Goal: Transaction & Acquisition: Book appointment/travel/reservation

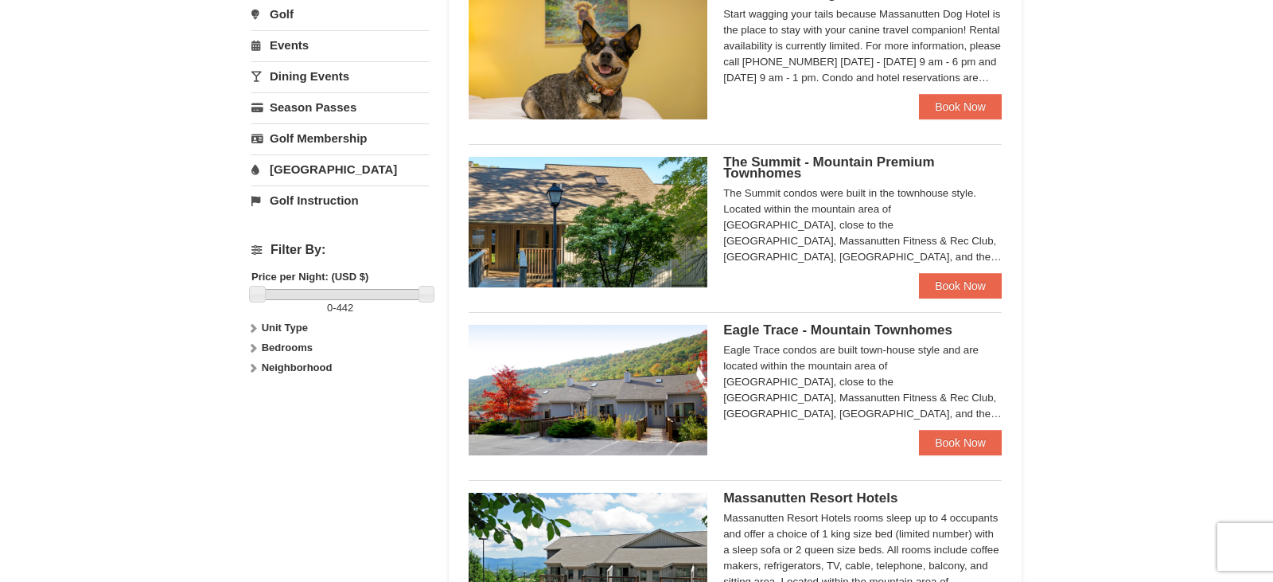
scroll to position [665, 0]
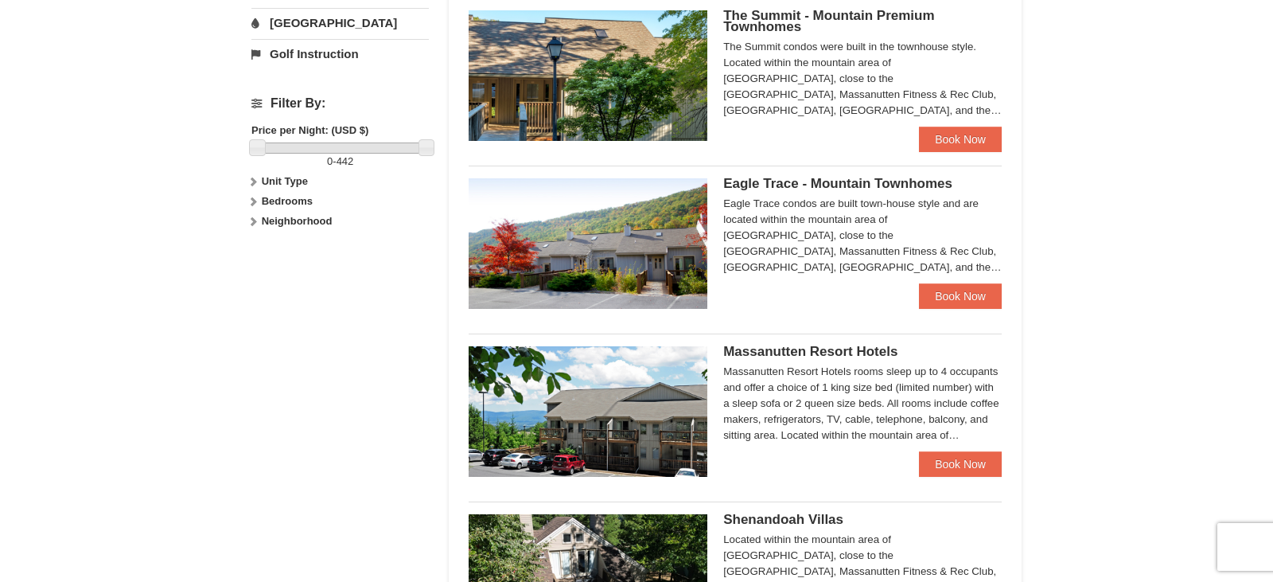
click at [897, 181] on span "Eagle Trace - Mountain Townhomes" at bounding box center [837, 183] width 229 height 15
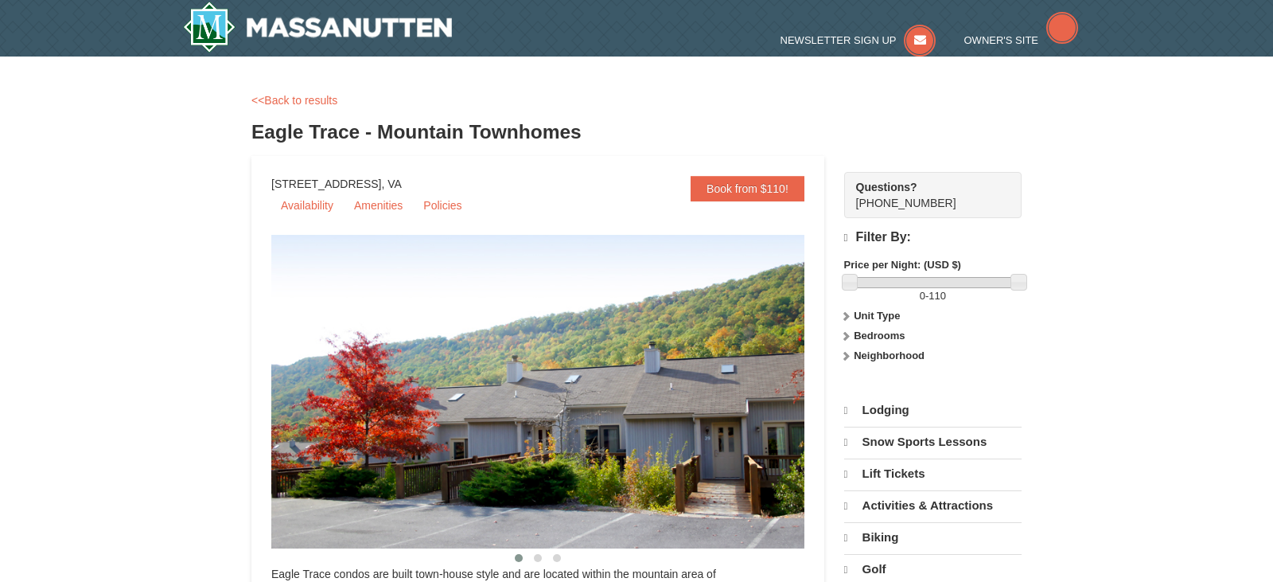
select select "9"
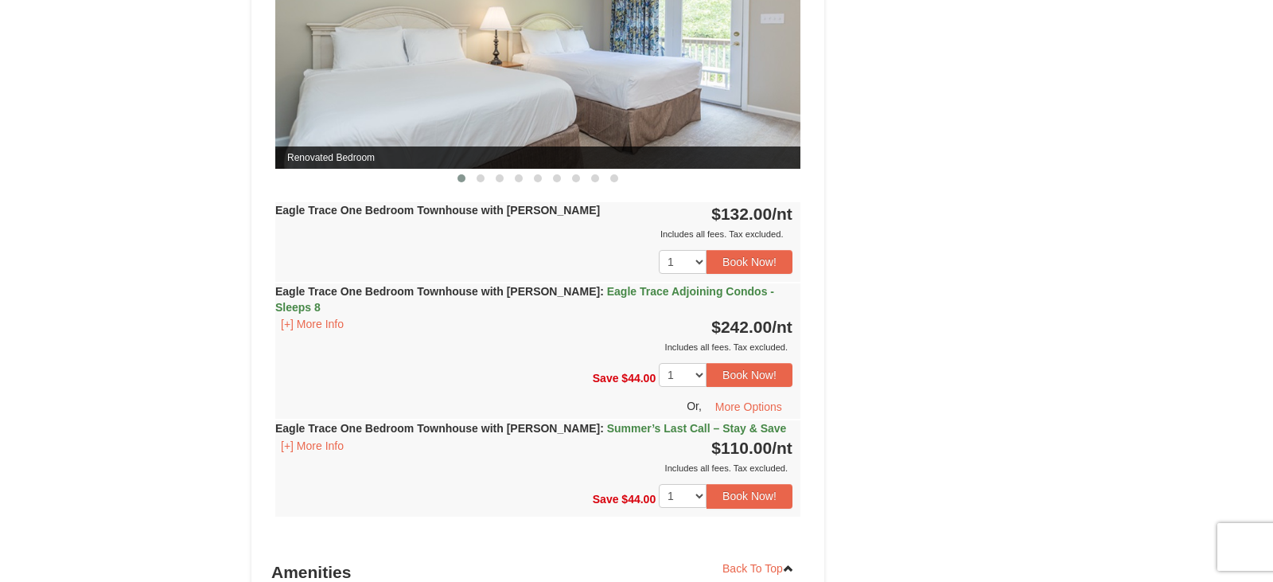
scroll to position [1562, 0]
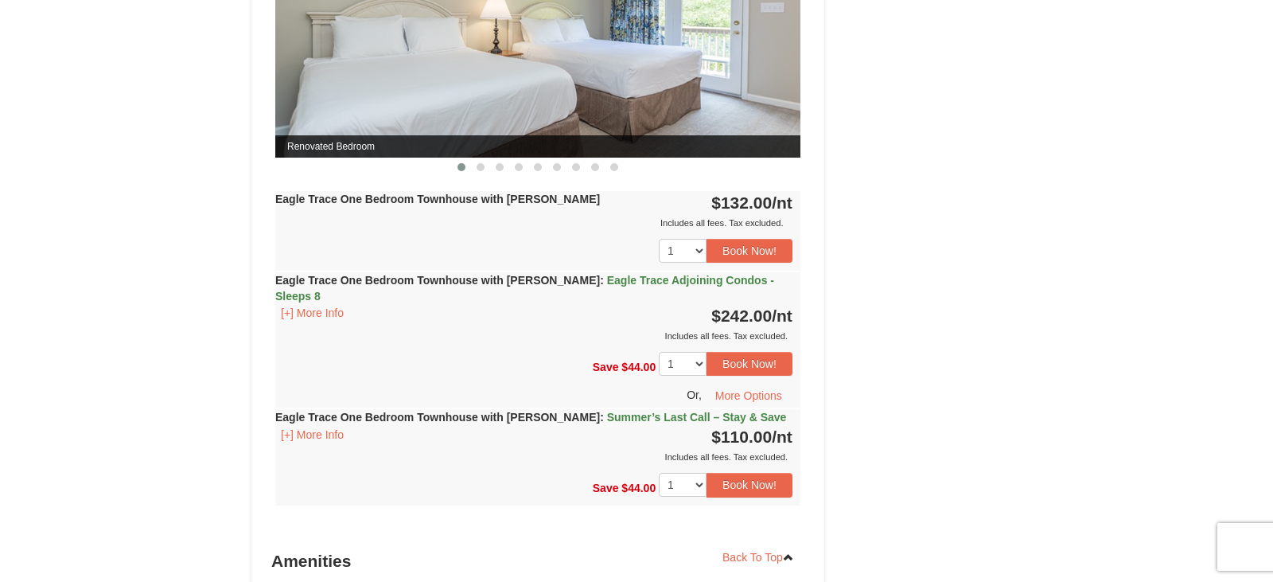
drag, startPoint x: 283, startPoint y: 198, endPoint x: 685, endPoint y: 199, distance: 401.8
click at [679, 191] on div "Eagle Trace One Bedroom Townhouse with Jacuzzi $132.00 /nt Includes all fees. T…" at bounding box center [537, 231] width 525 height 80
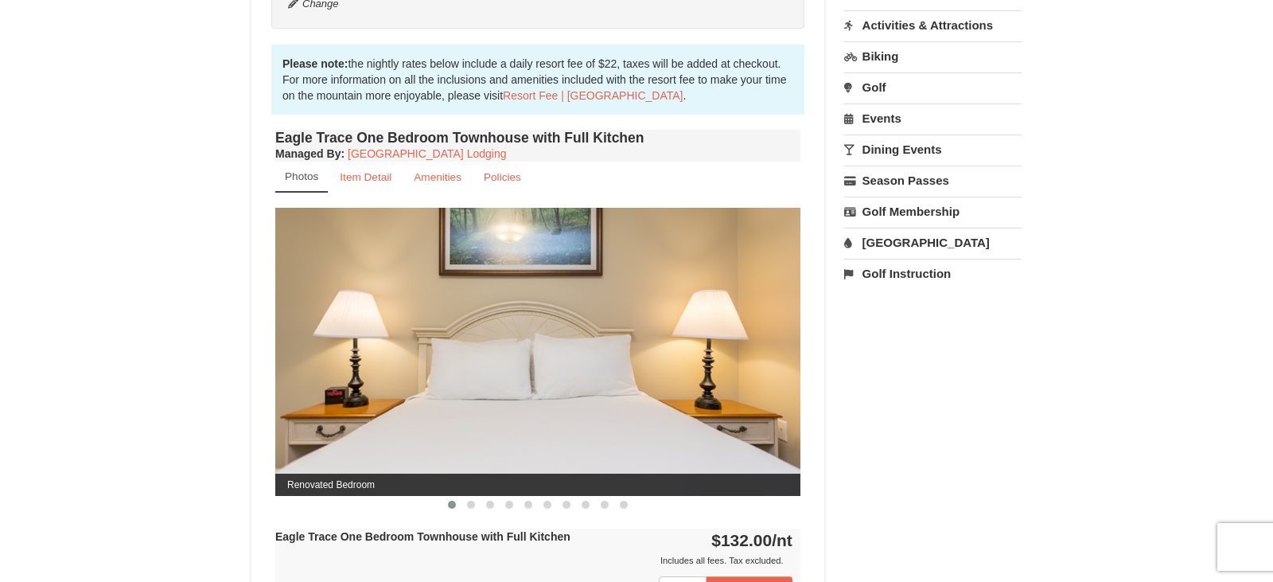
scroll to position [477, 0]
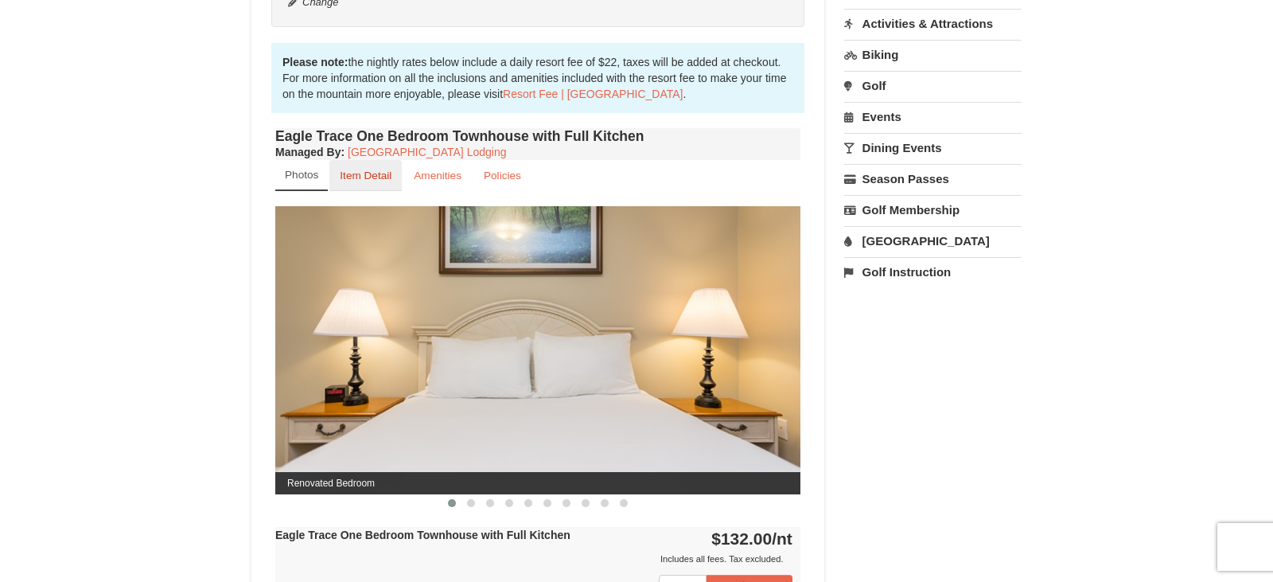
click at [374, 177] on small "Item Detail" at bounding box center [366, 175] width 52 height 12
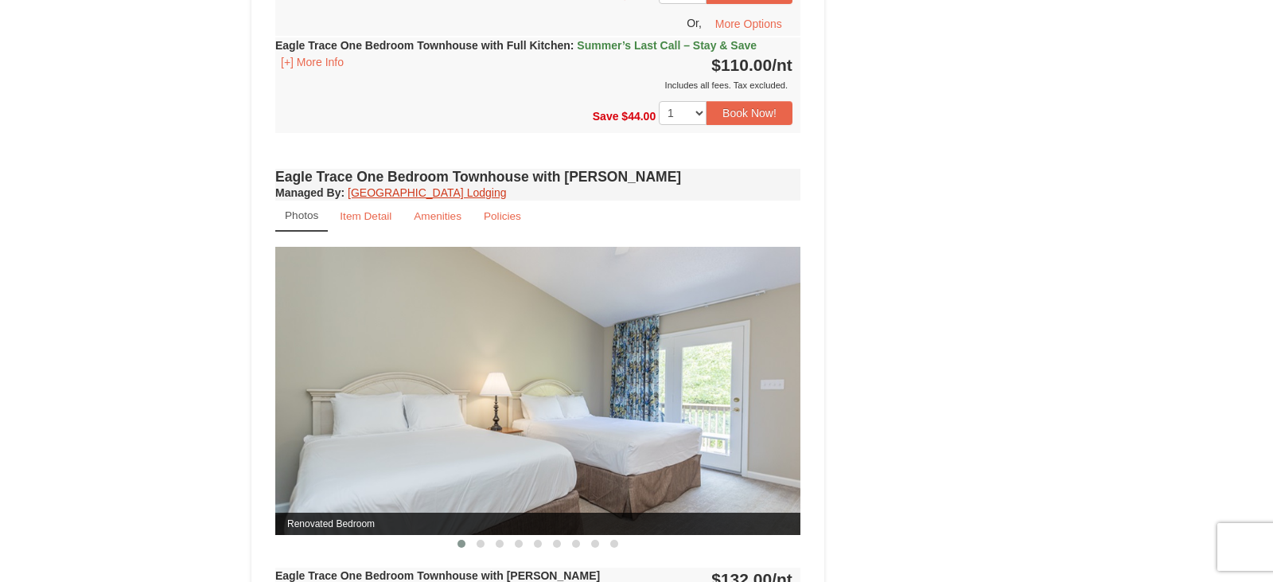
scroll to position [993, 0]
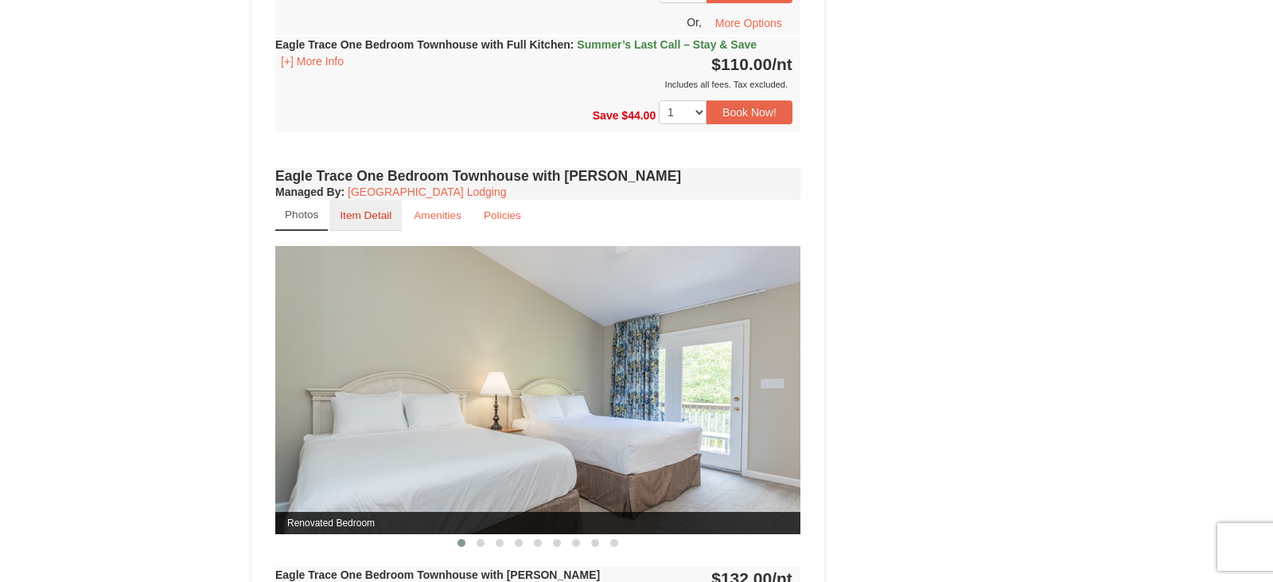
click at [364, 216] on small "Item Detail" at bounding box center [366, 215] width 52 height 12
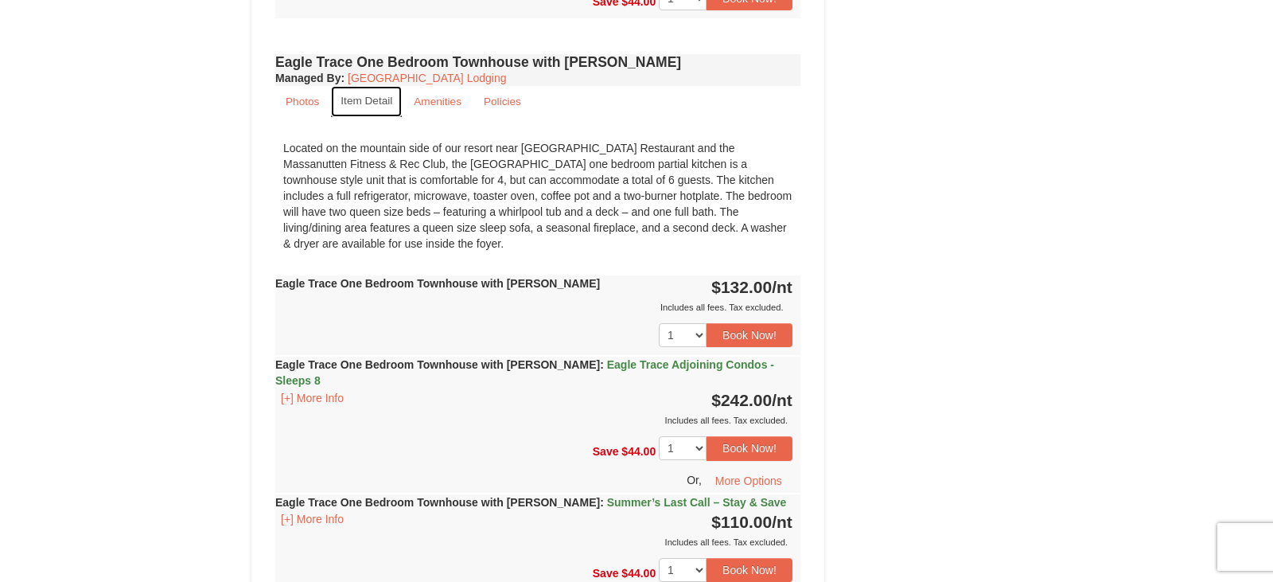
scroll to position [1108, 0]
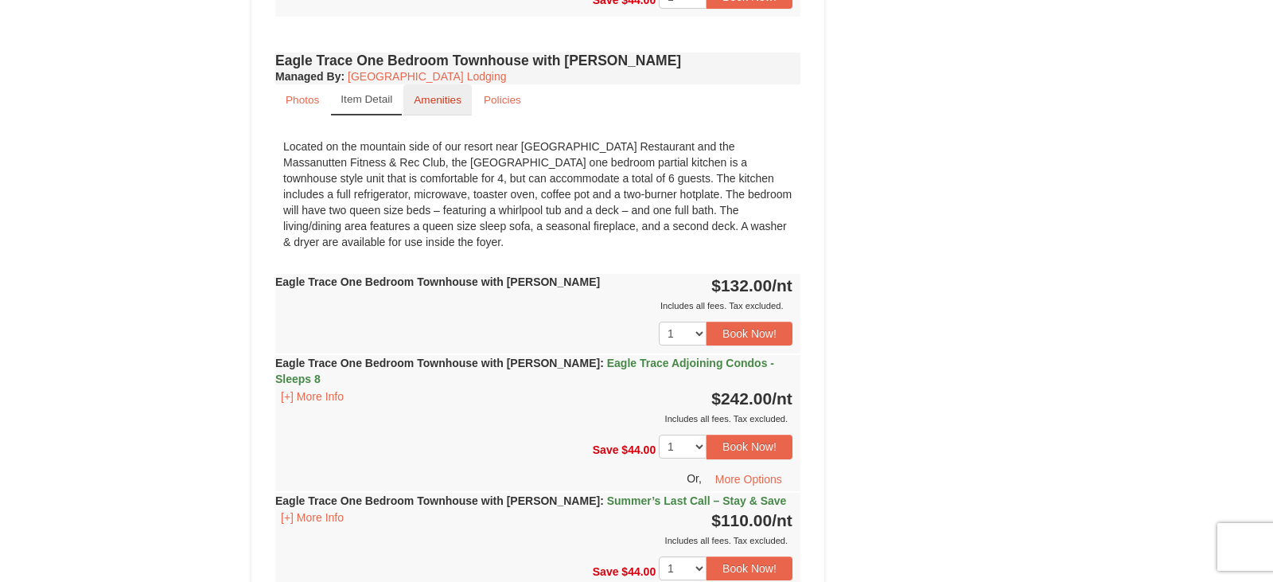
click at [439, 103] on small "Amenities" at bounding box center [438, 100] width 48 height 12
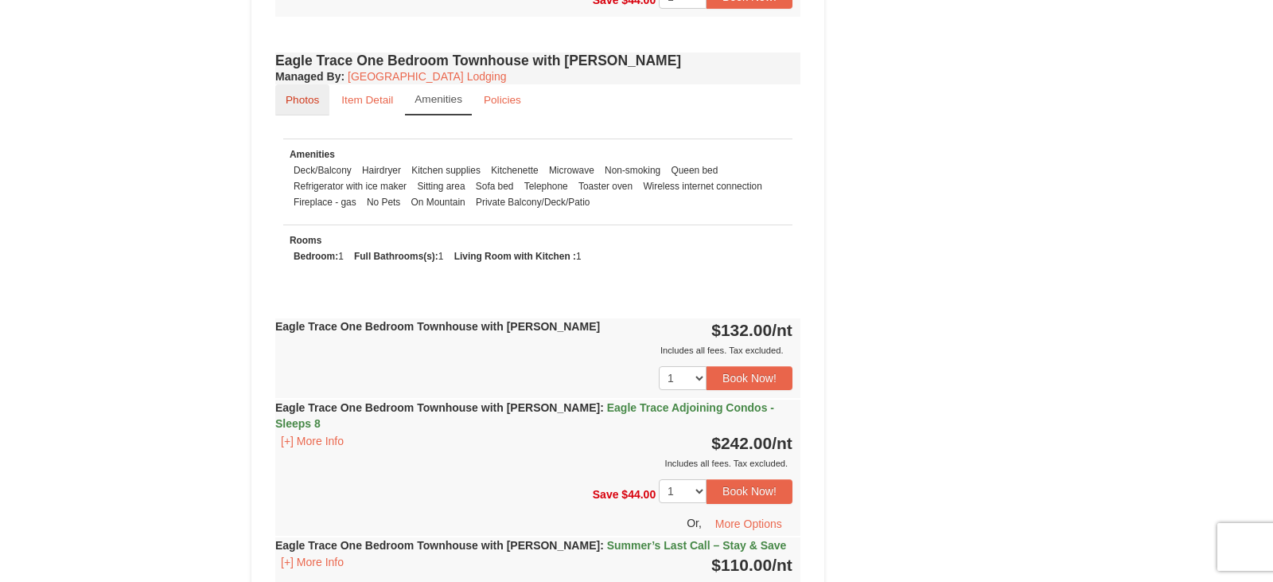
click at [308, 100] on small "Photos" at bounding box center [302, 100] width 33 height 12
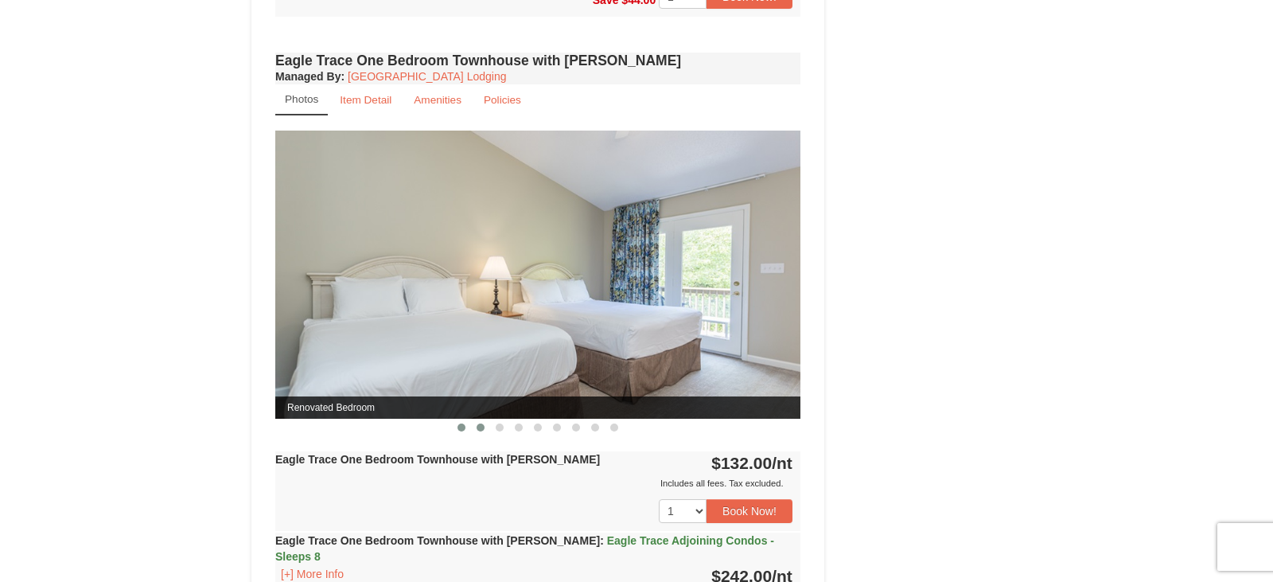
click at [483, 426] on span at bounding box center [481, 427] width 8 height 8
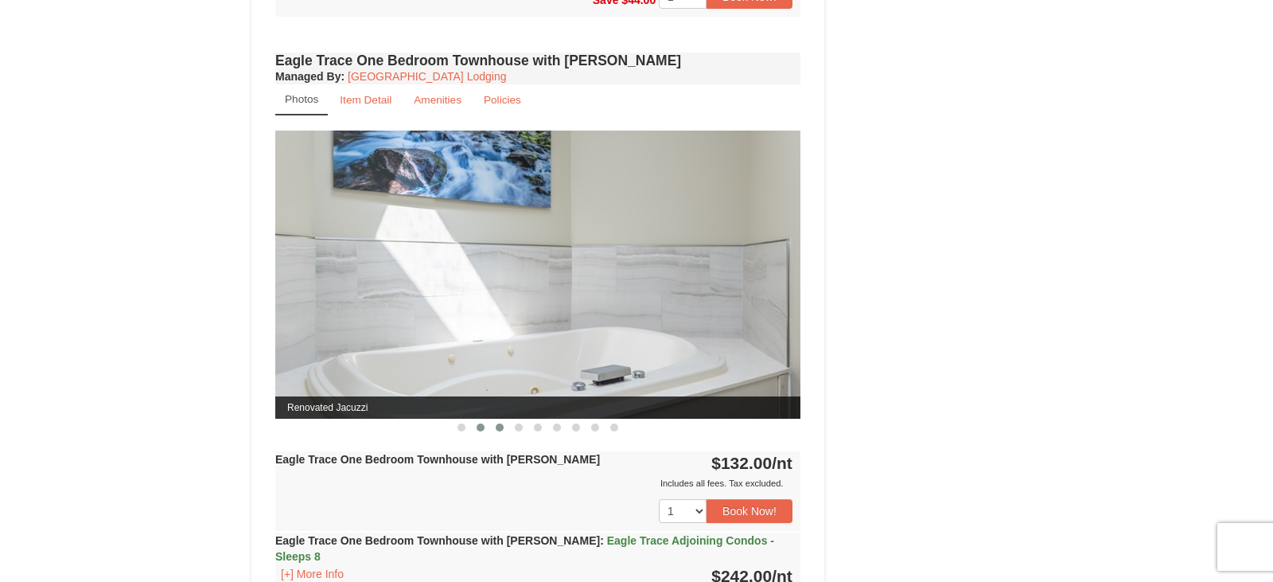
click at [504, 425] on button at bounding box center [499, 427] width 19 height 16
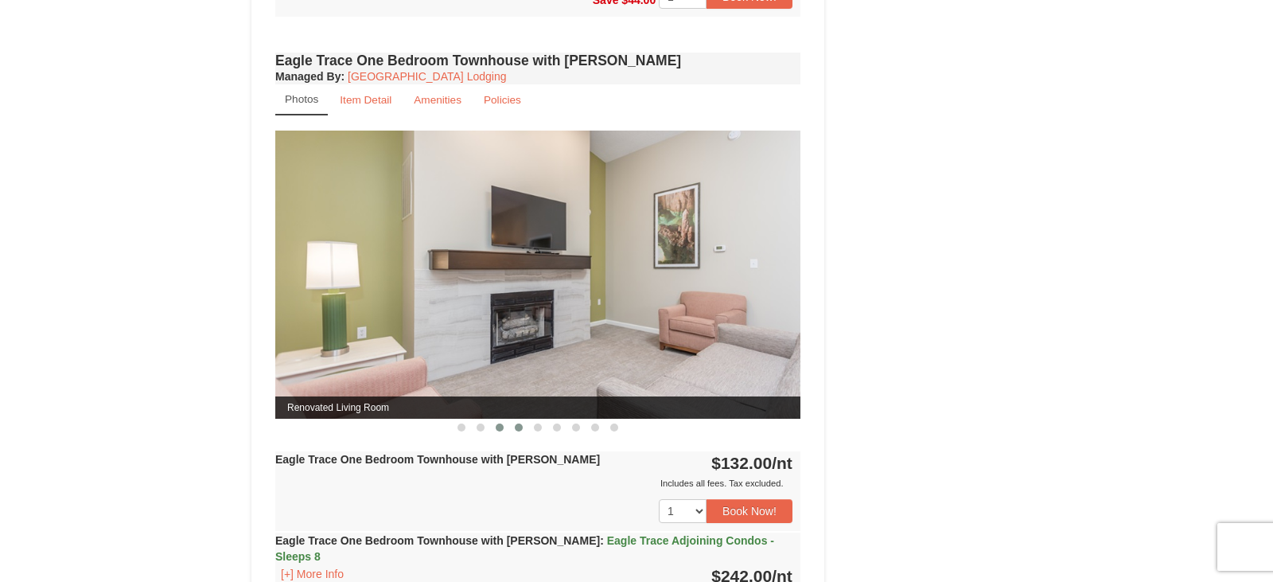
click at [519, 430] on span at bounding box center [519, 427] width 8 height 8
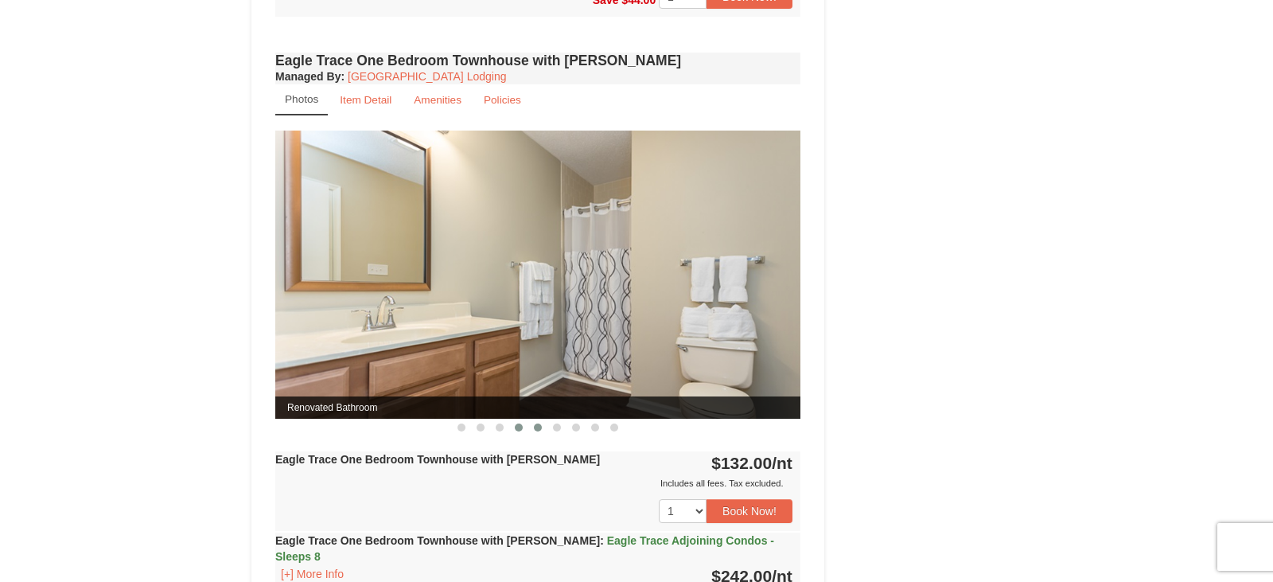
click at [537, 428] on span at bounding box center [538, 427] width 8 height 8
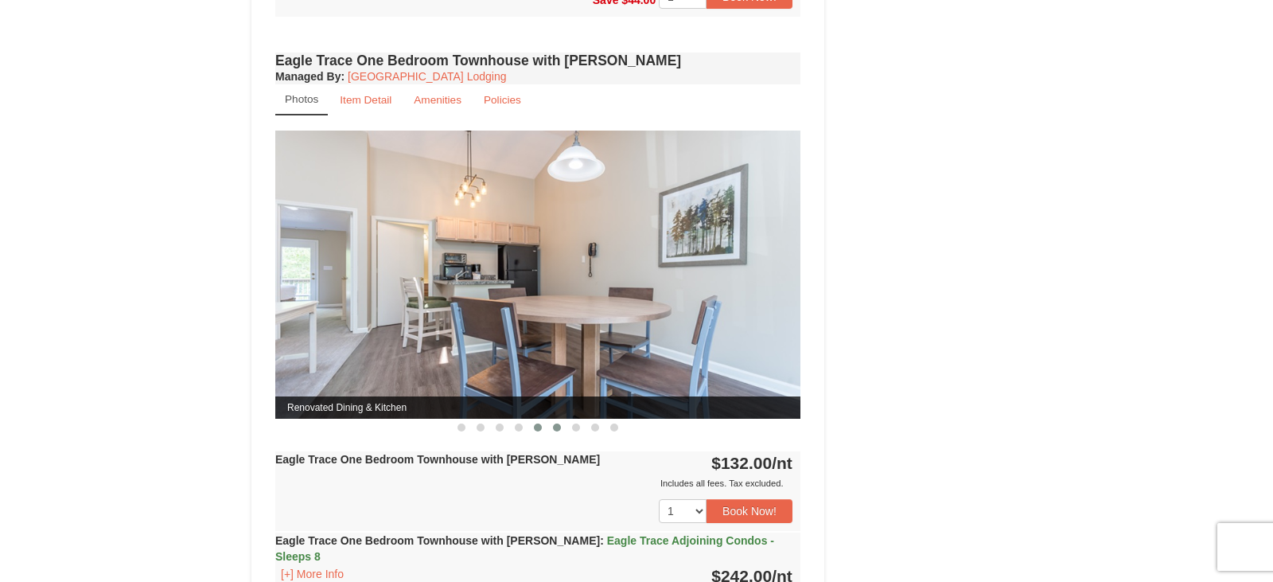
click at [561, 428] on button at bounding box center [556, 427] width 19 height 16
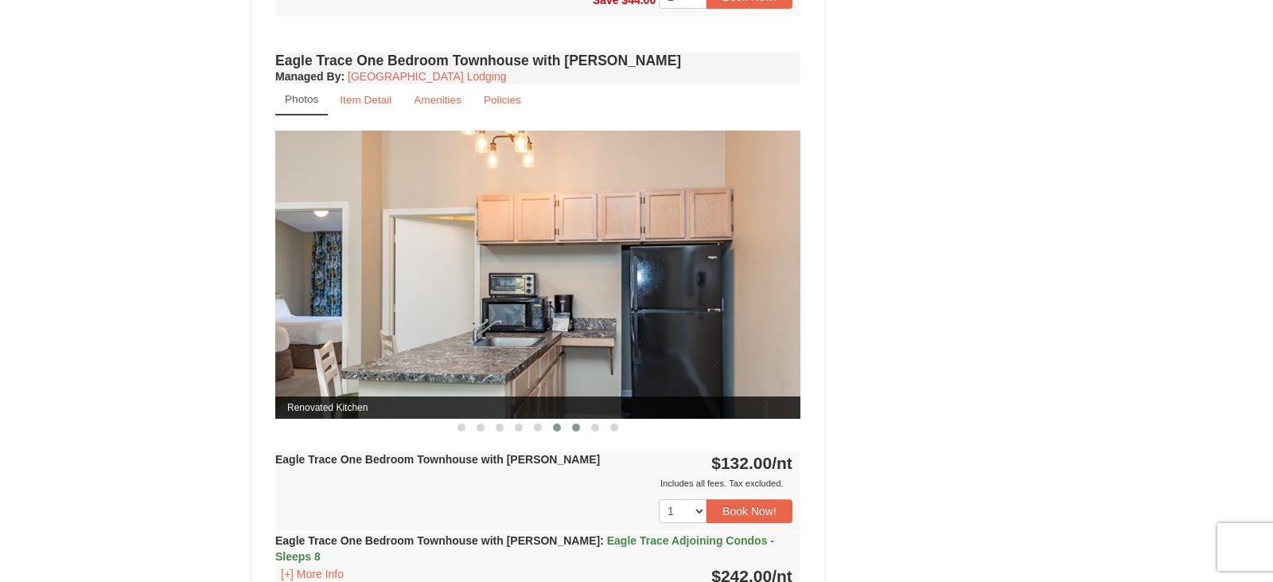
click at [574, 428] on span at bounding box center [576, 427] width 8 height 8
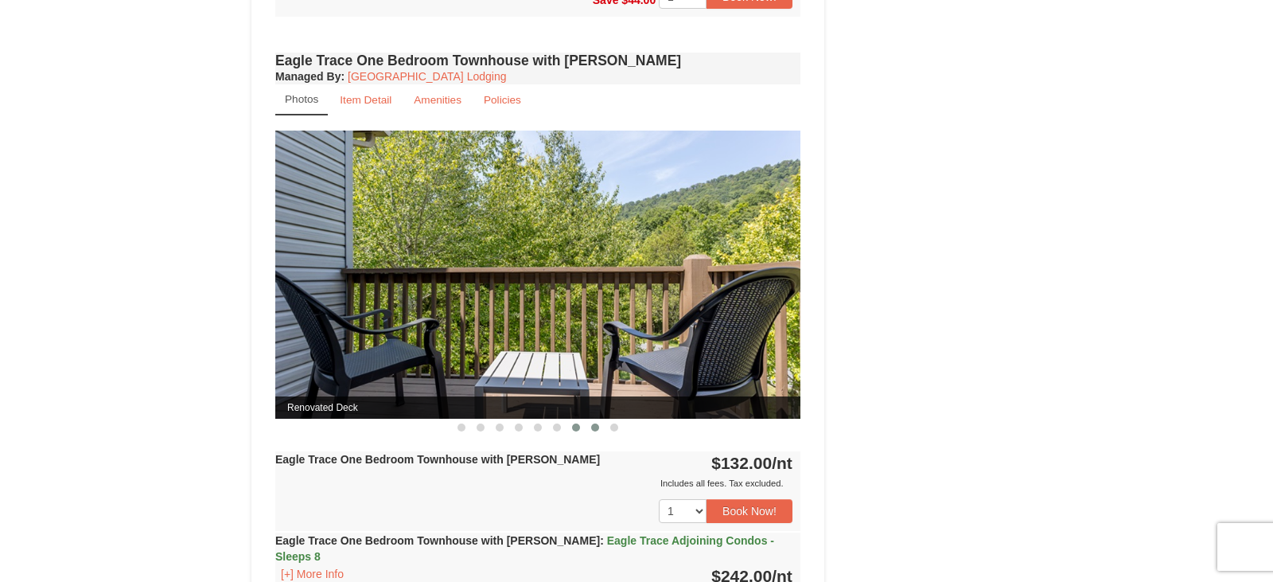
click at [594, 428] on span at bounding box center [595, 427] width 8 height 8
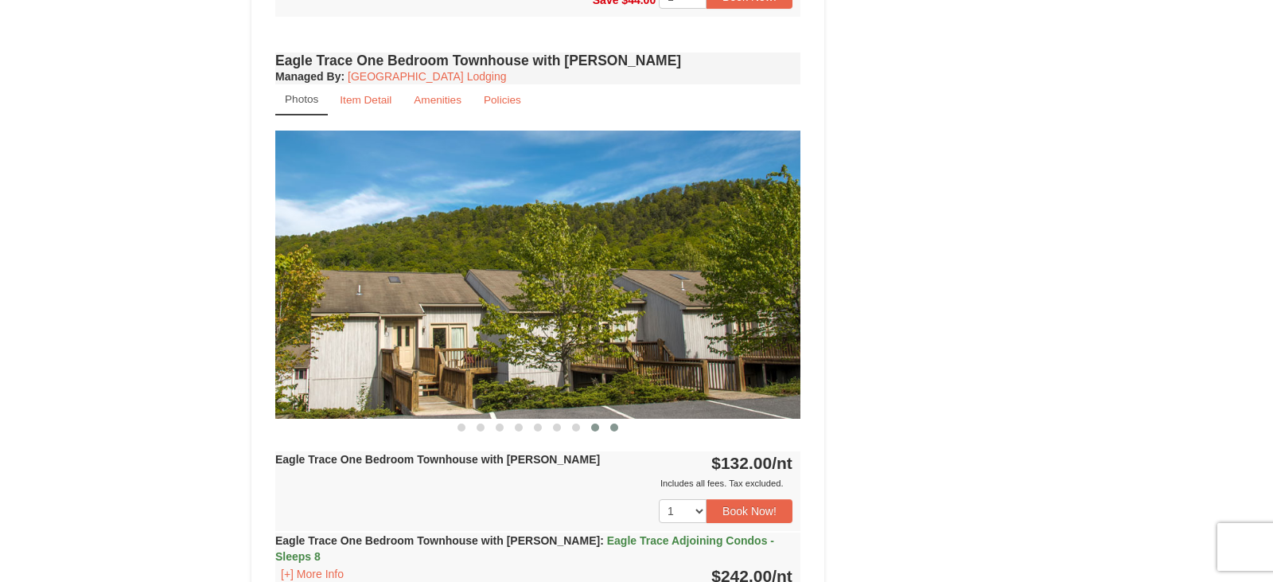
click at [615, 428] on span at bounding box center [614, 427] width 8 height 8
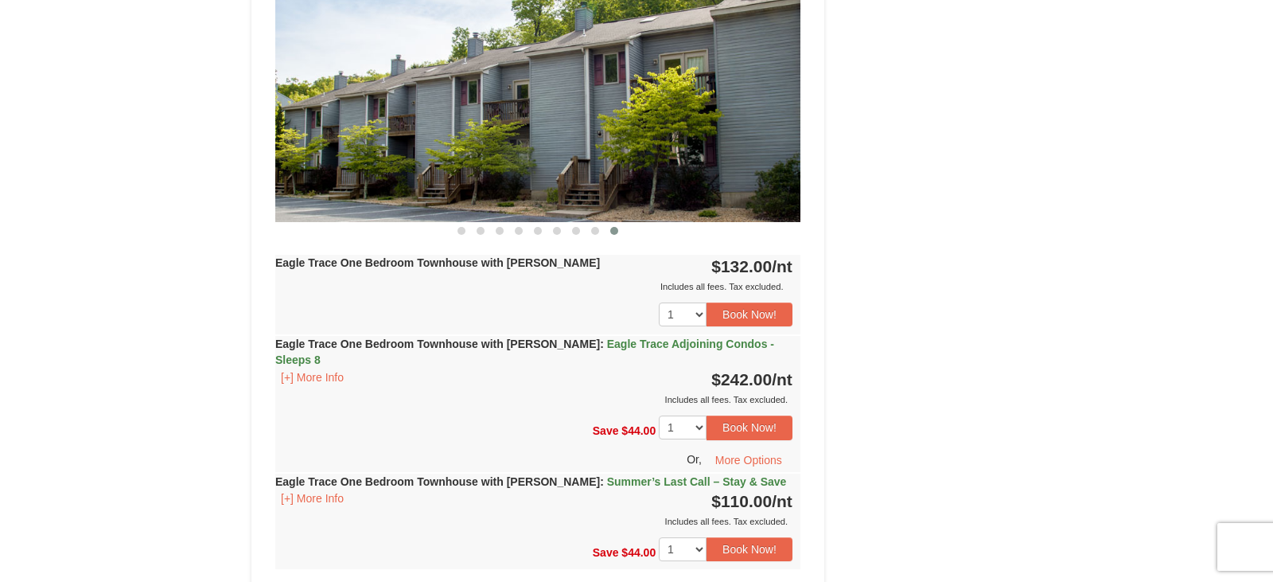
scroll to position [1309, 0]
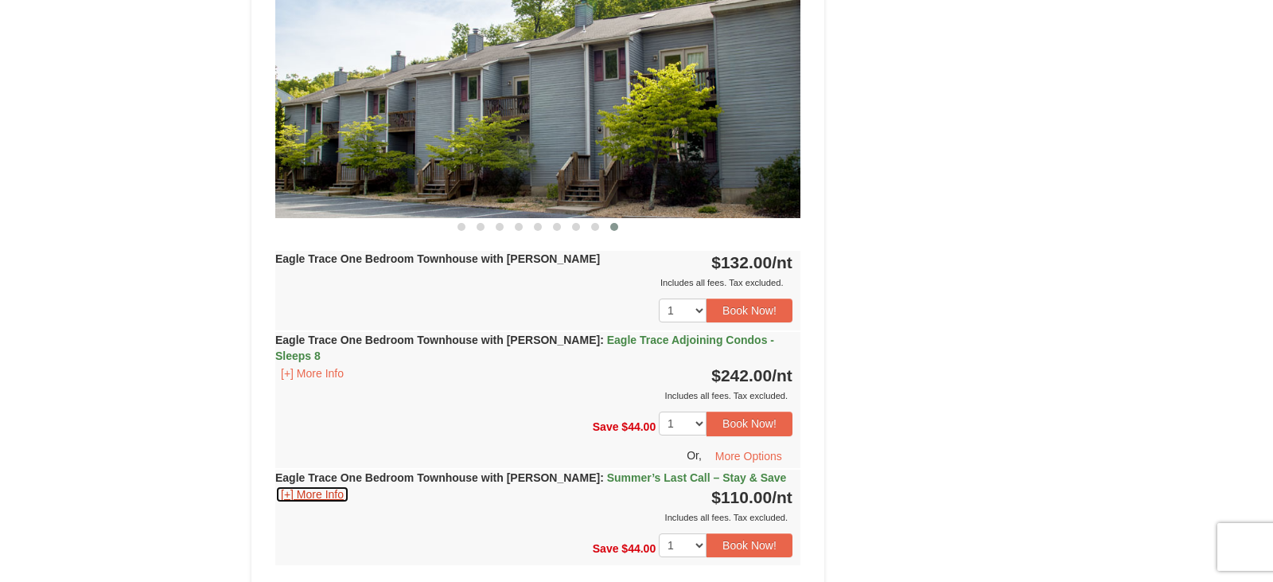
click at [306, 485] on button "[+] More Info" at bounding box center [312, 494] width 74 height 18
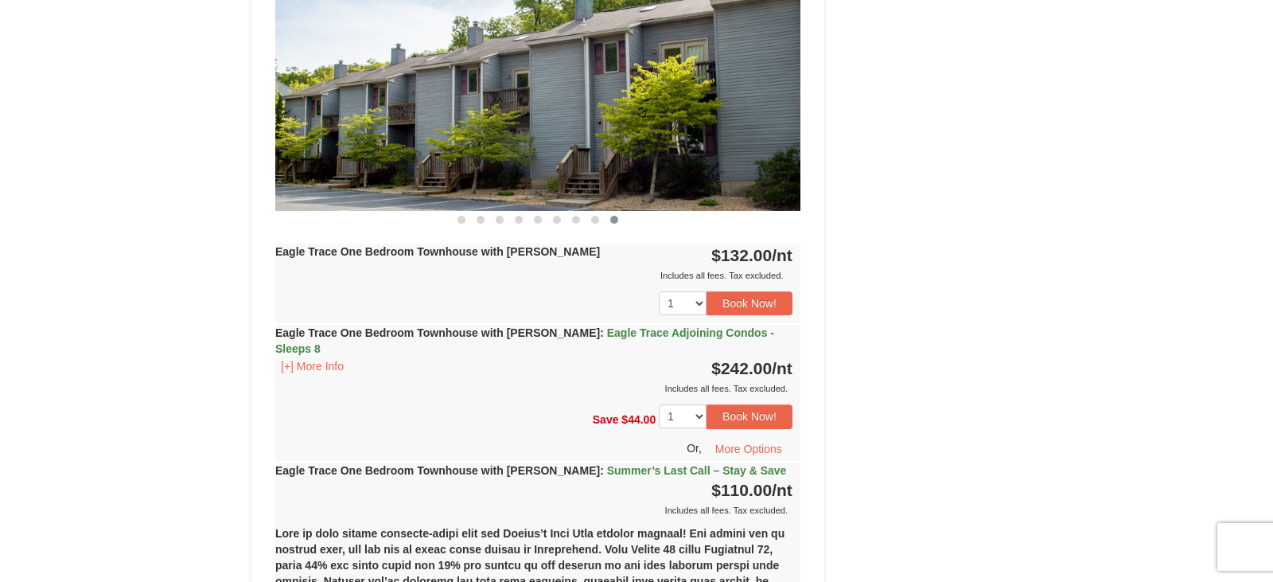
scroll to position [1333, 0]
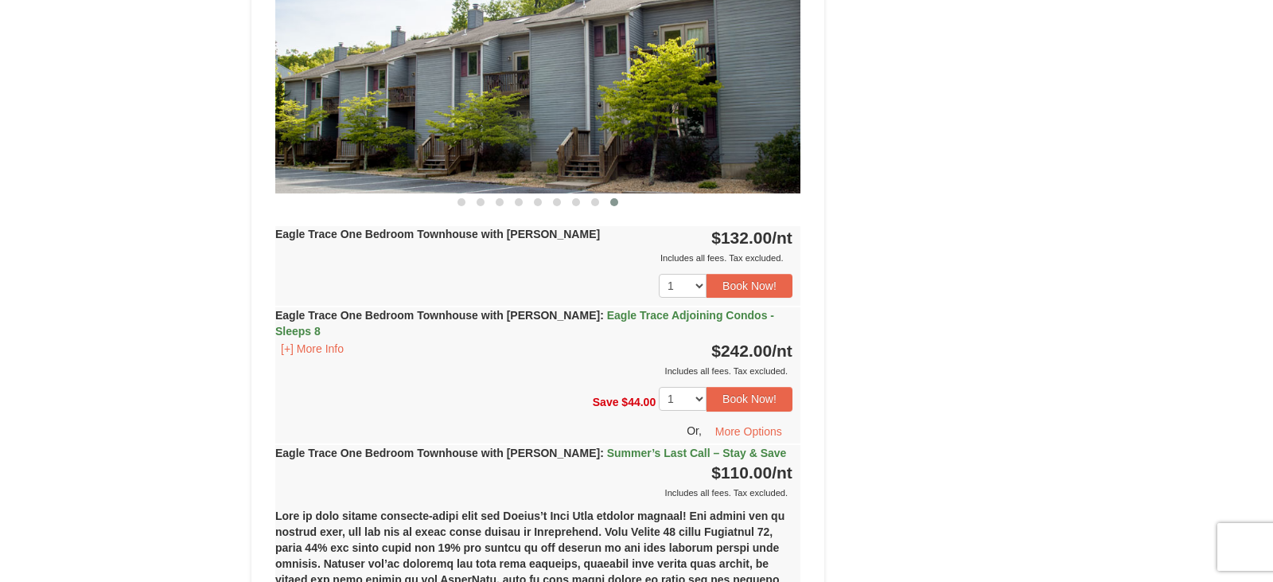
click at [481, 446] on strong "Eagle Trace One Bedroom Townhouse with Jacuzzi : Summer’s Last Call – Stay & Sa…" at bounding box center [530, 452] width 511 height 13
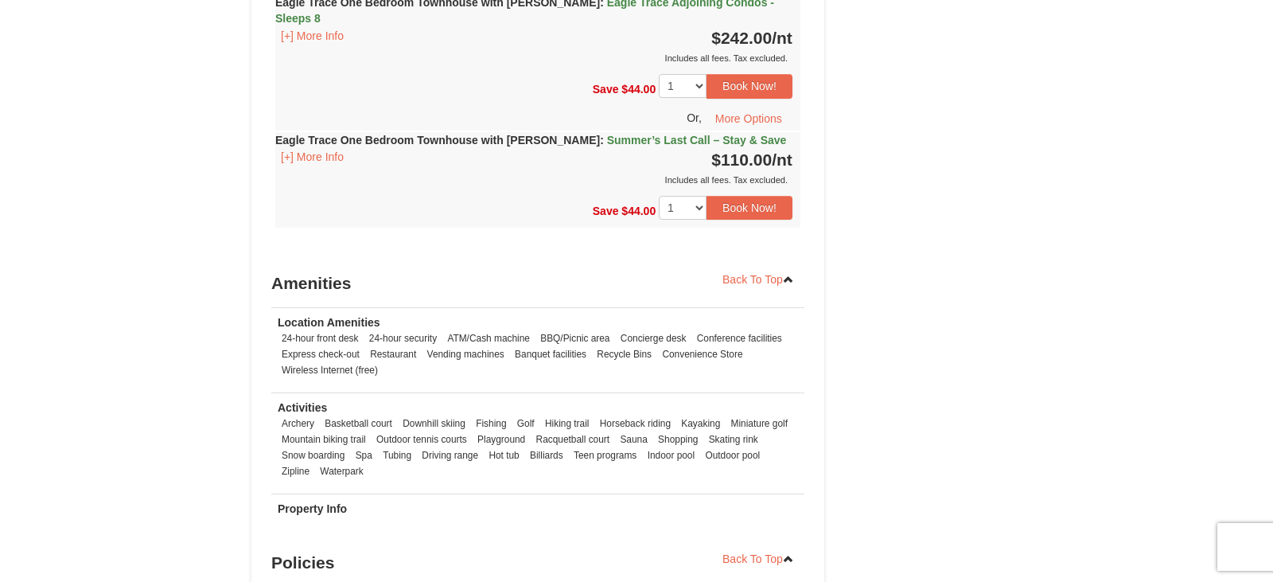
scroll to position [1660, 0]
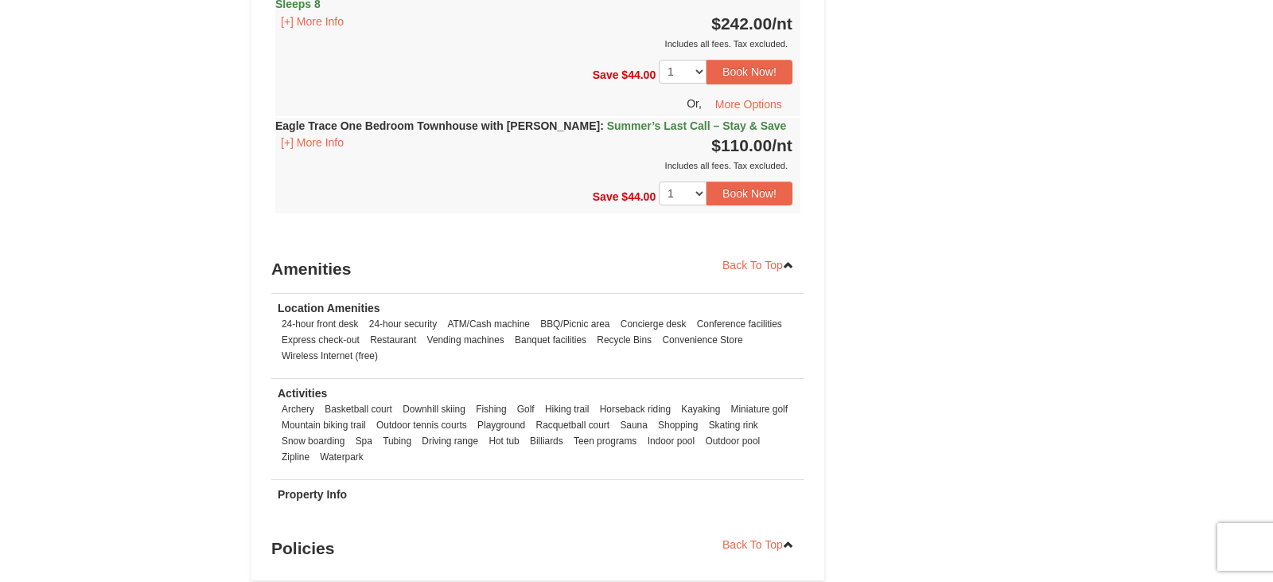
click at [527, 119] on strong "Eagle Trace One Bedroom Townhouse with Jacuzzi : Summer’s Last Call – Stay & Sa…" at bounding box center [530, 125] width 511 height 13
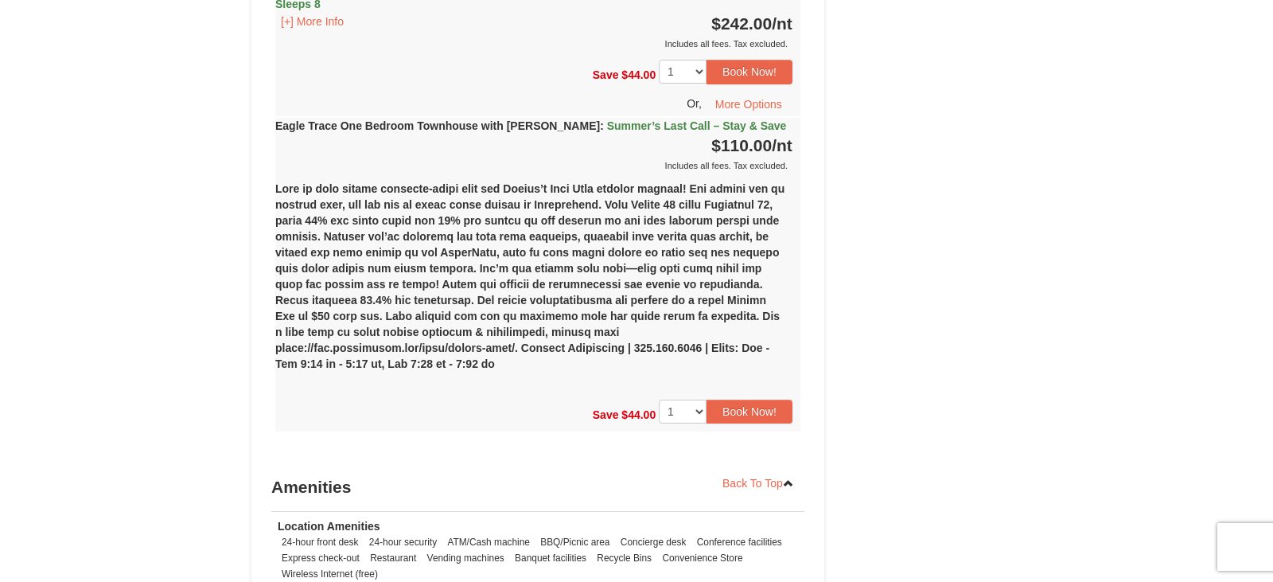
drag, startPoint x: 459, startPoint y: 217, endPoint x: 697, endPoint y: 348, distance: 271.3
click at [697, 348] on div "(1) Eagle Trace One Bedroom Townhouse with Jacuzzi Sunday, September 14, 2025-T…" at bounding box center [537, 282] width 525 height 218
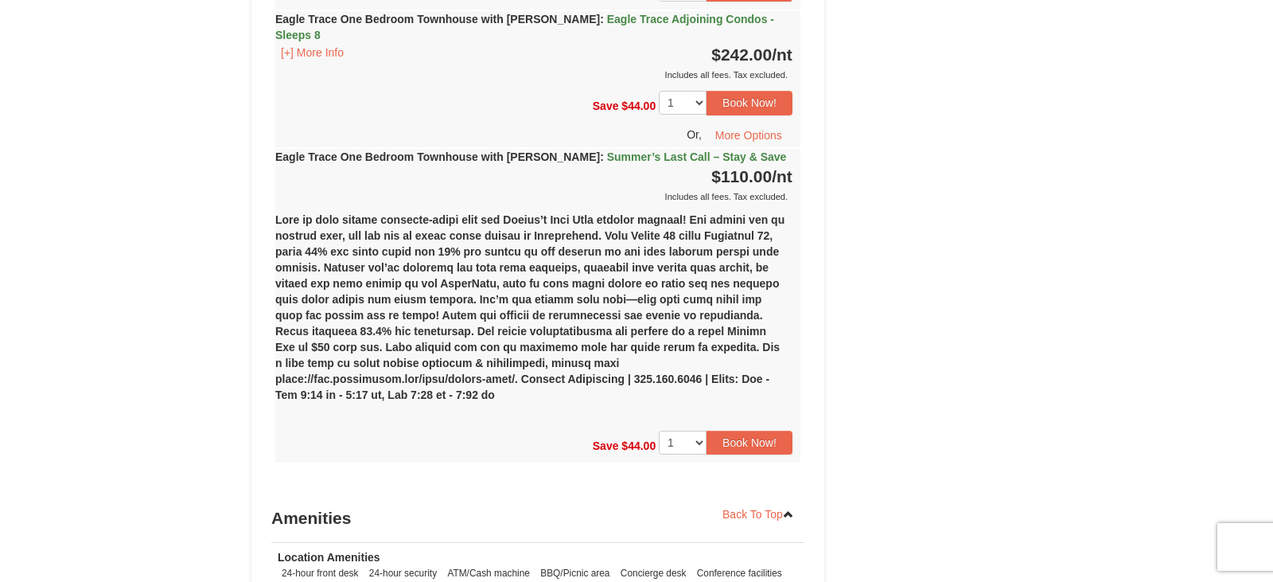
scroll to position [1564, 0]
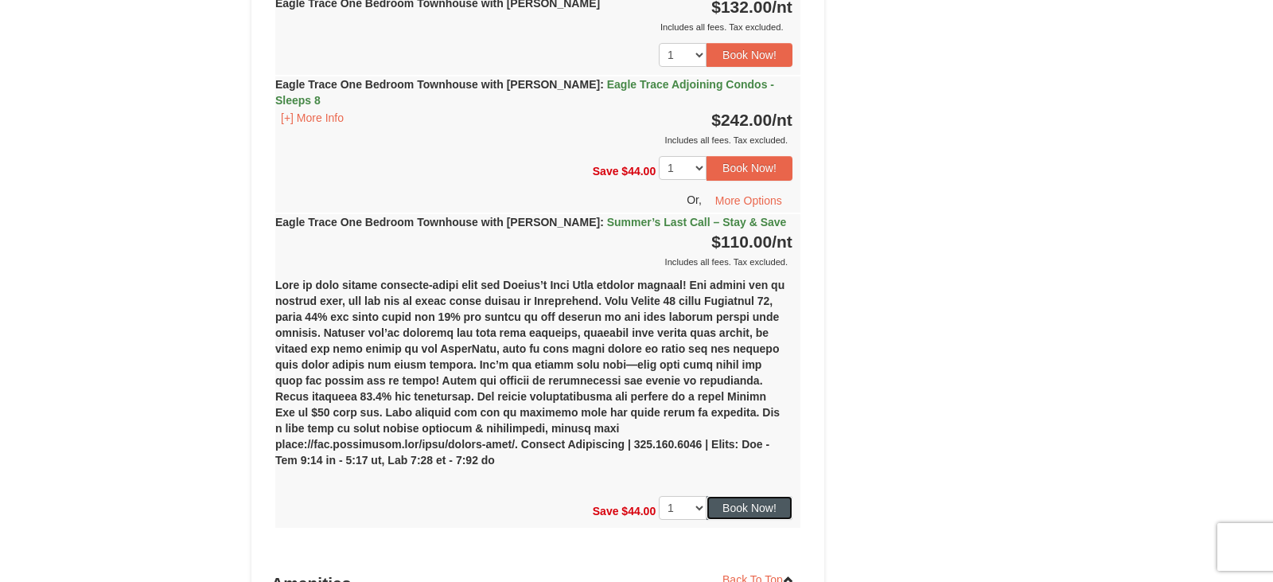
click at [779, 496] on button "Book Now!" at bounding box center [750, 508] width 86 height 24
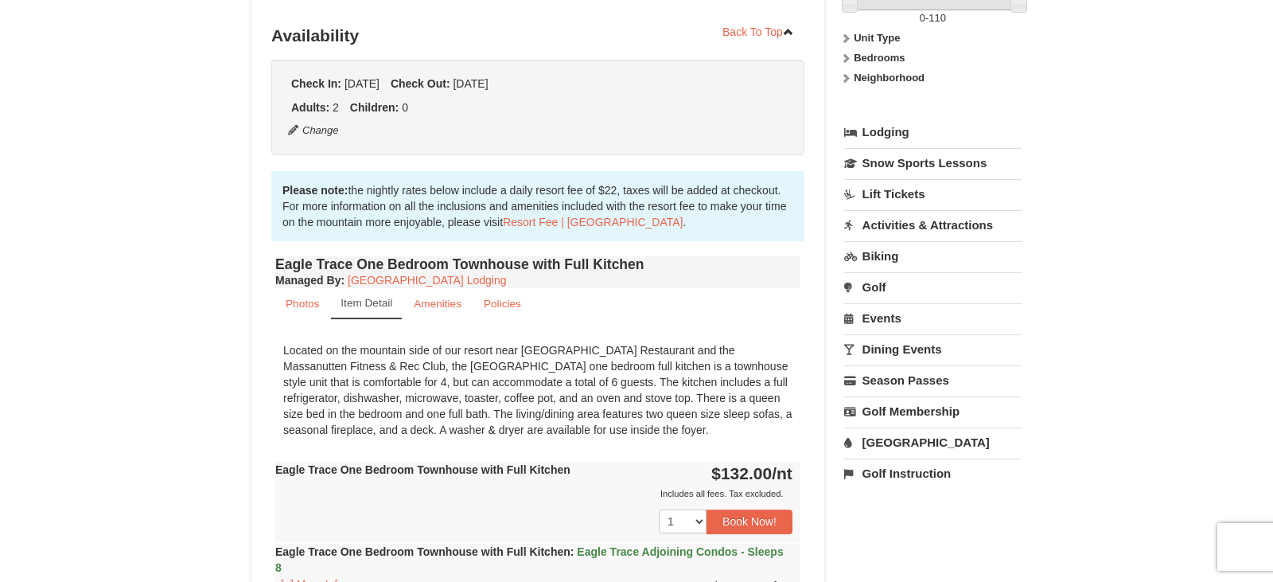
scroll to position [155, 0]
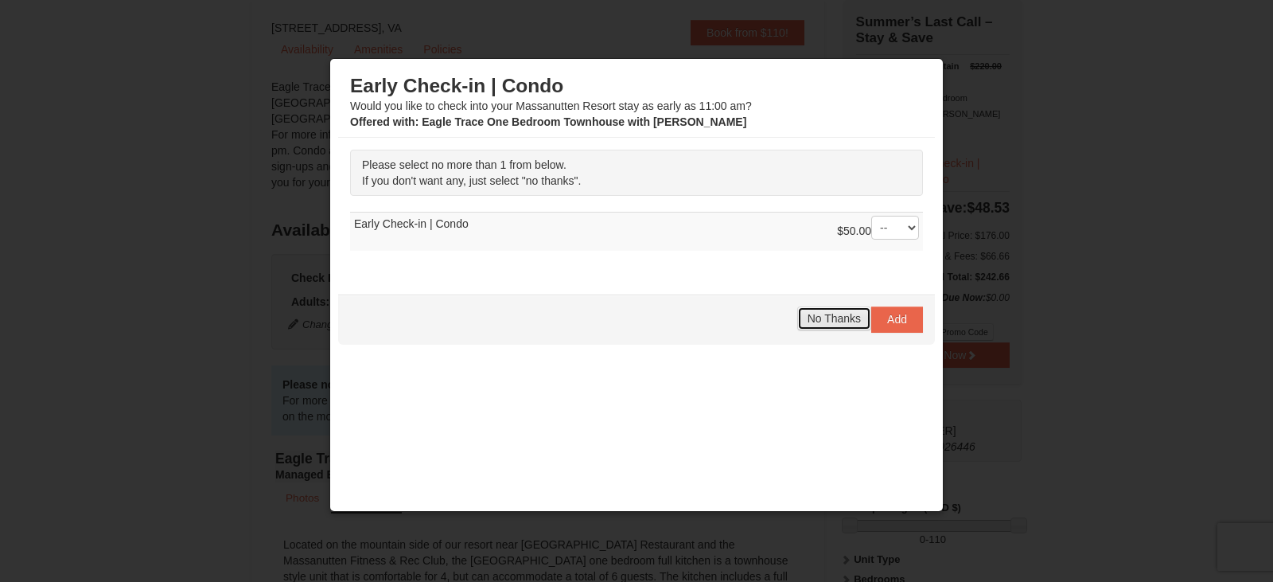
click at [829, 317] on span "No Thanks" at bounding box center [834, 318] width 53 height 13
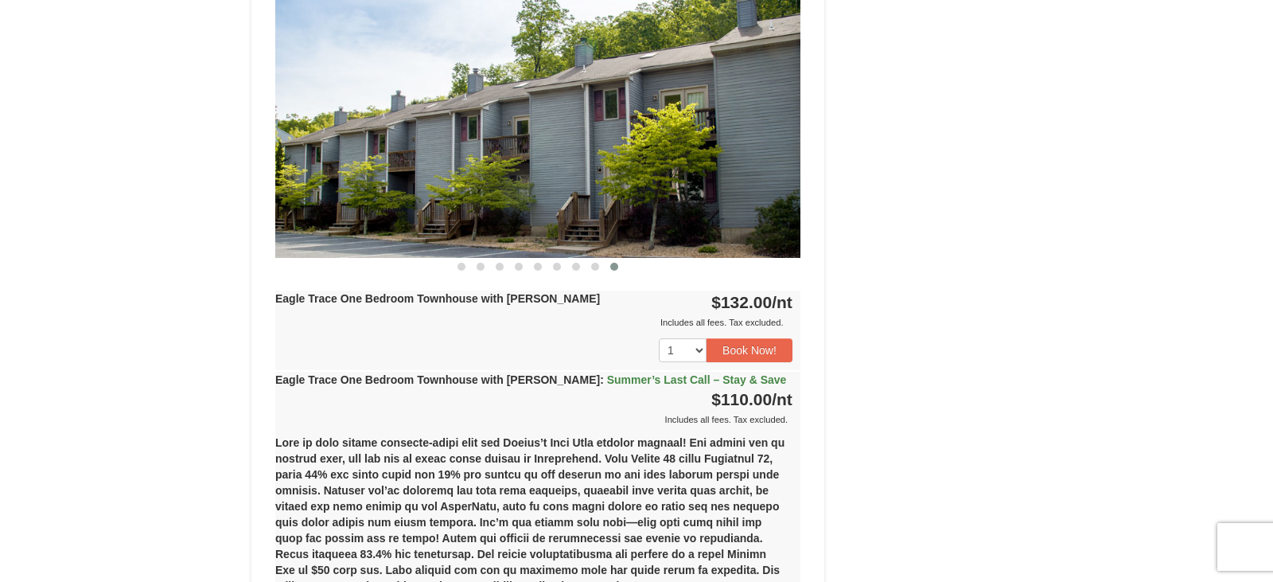
scroll to position [1270, 0]
click at [391, 379] on strong "Eagle Trace One Bedroom Townhouse with Jacuzzi : Summer’s Last Call – Stay & Sa…" at bounding box center [530, 378] width 511 height 13
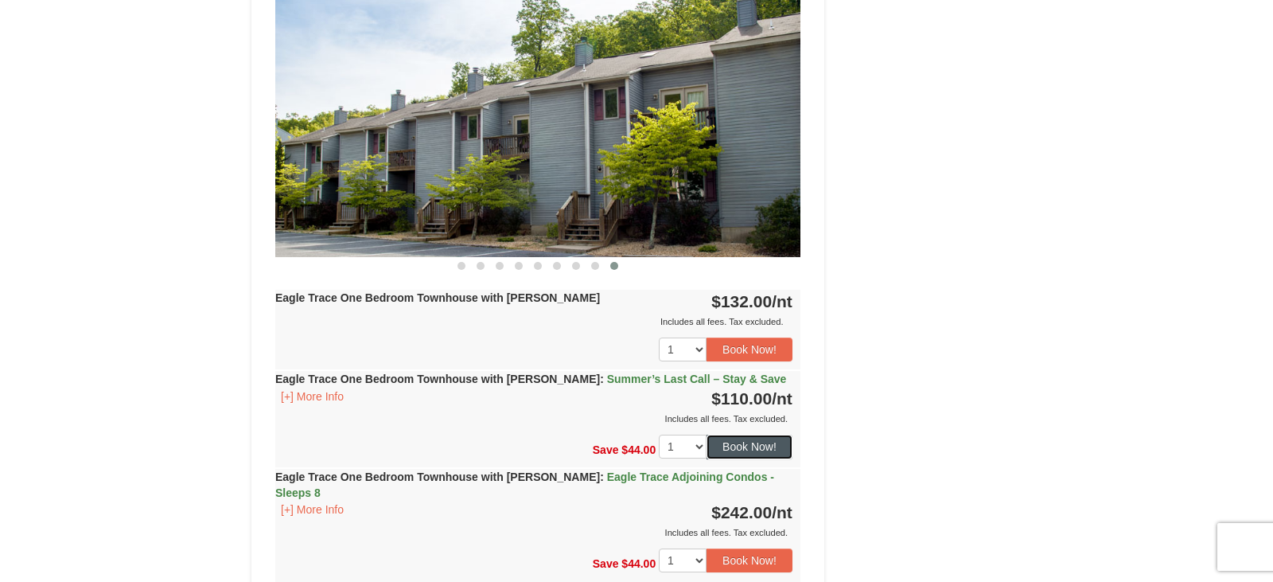
click at [737, 451] on button "Book Now!" at bounding box center [750, 446] width 86 height 24
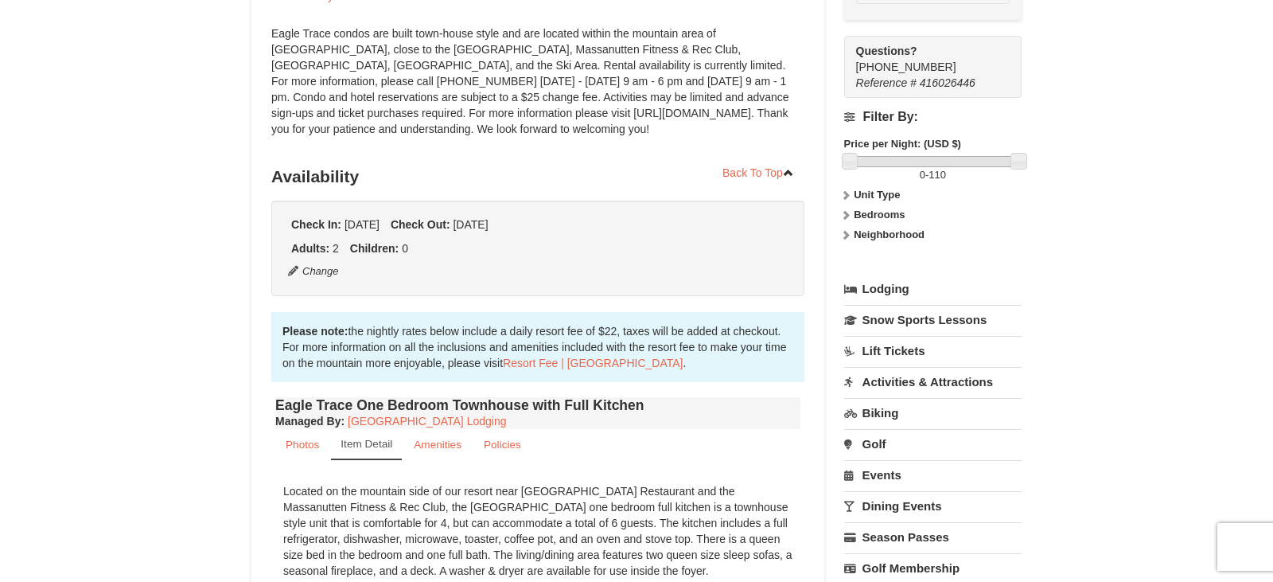
scroll to position [155, 0]
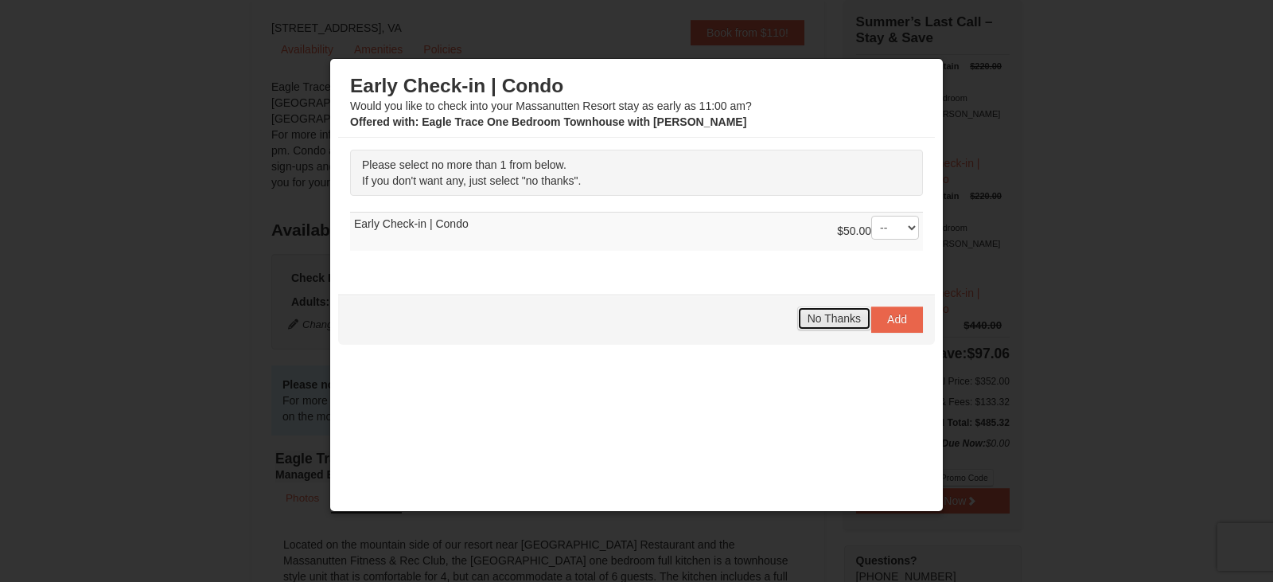
click at [836, 321] on span "No Thanks" at bounding box center [834, 318] width 53 height 13
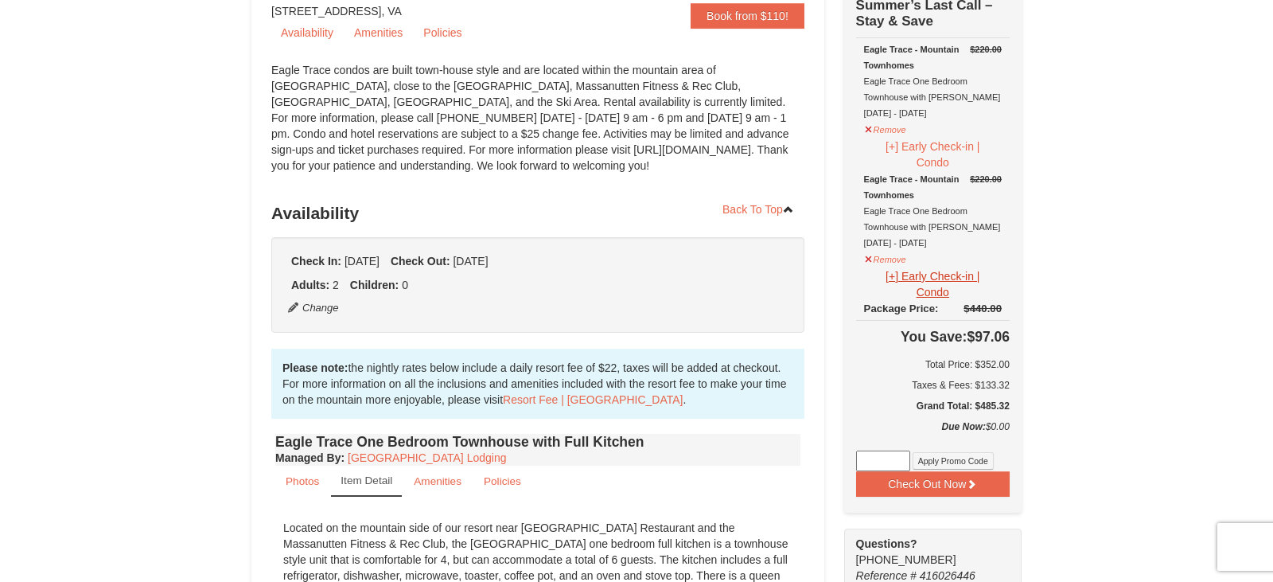
scroll to position [164, 0]
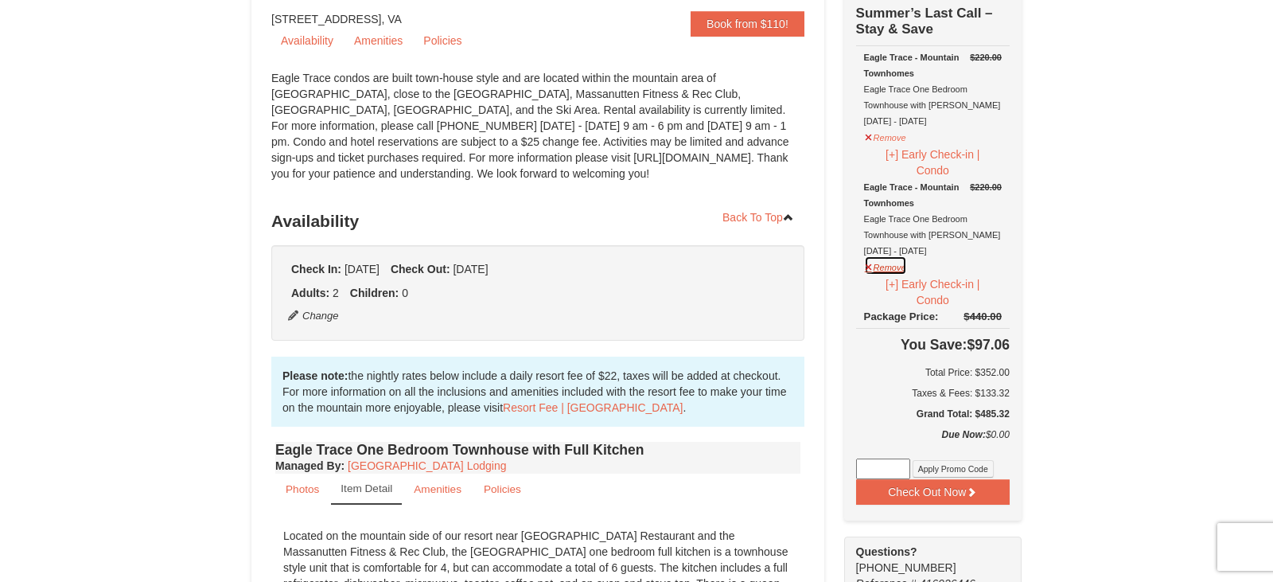
click at [868, 265] on button "Remove" at bounding box center [885, 265] width 43 height 20
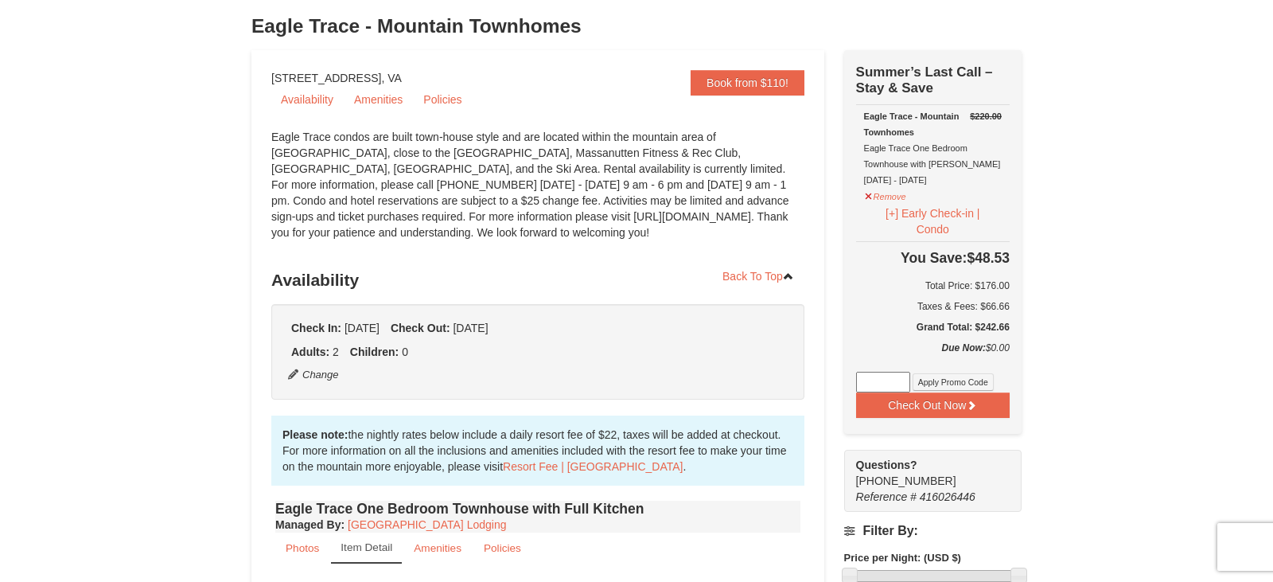
scroll to position [107, 0]
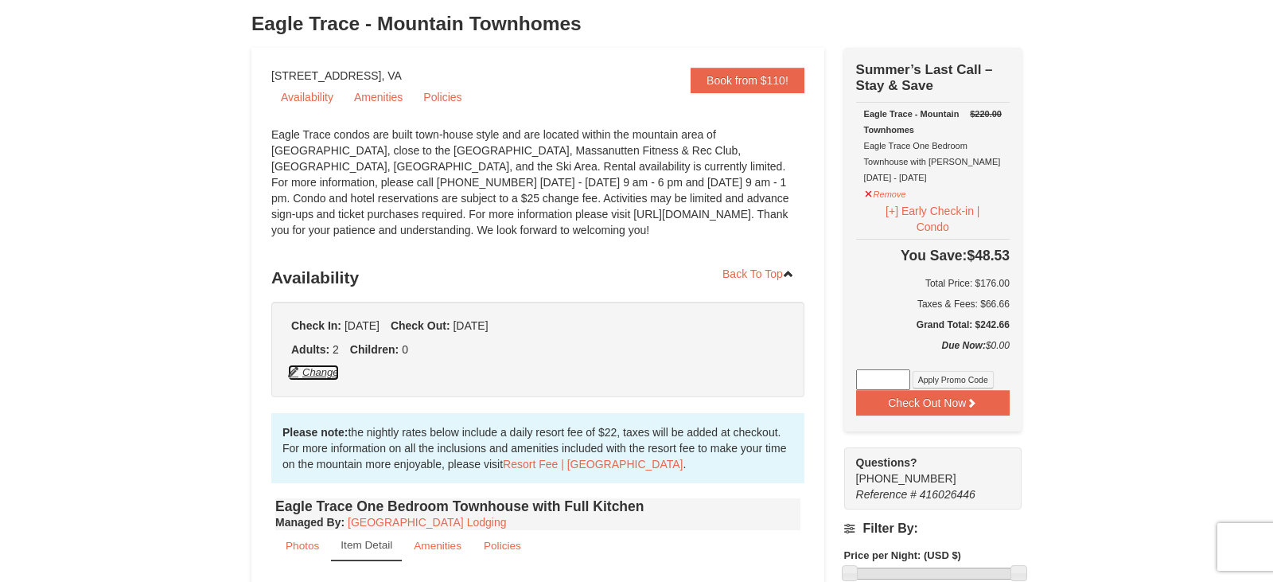
click at [320, 372] on button "Change" at bounding box center [313, 373] width 53 height 18
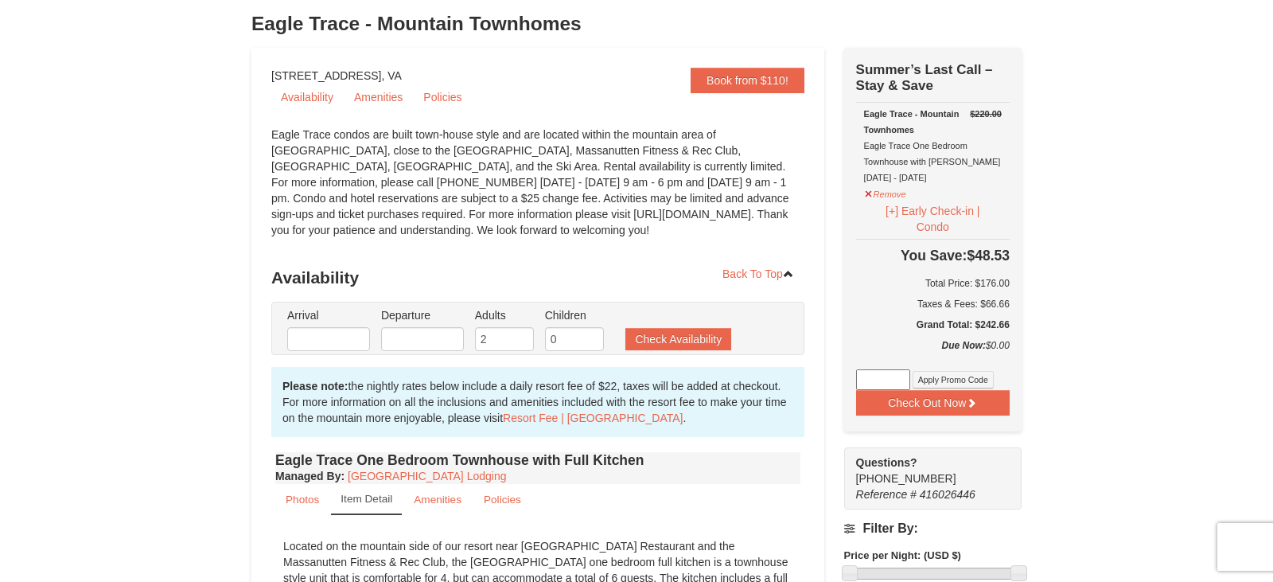
type input "09/14/2025"
type input "[DATE]"
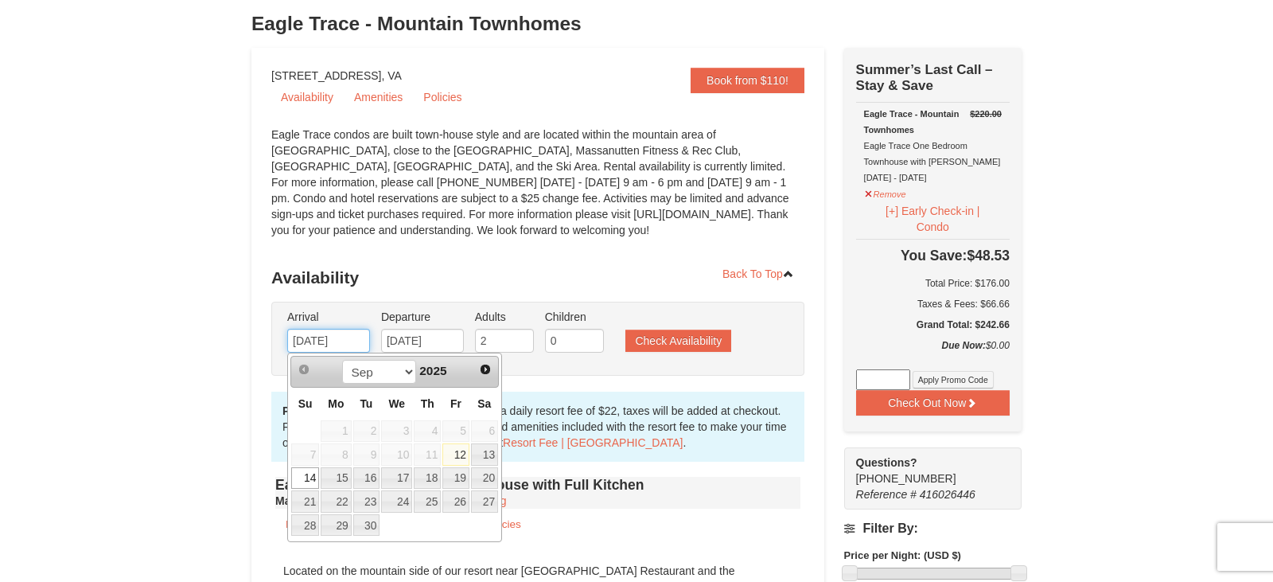
drag, startPoint x: 346, startPoint y: 344, endPoint x: 267, endPoint y: 337, distance: 79.8
click at [335, 479] on link "15" at bounding box center [336, 478] width 30 height 22
type input "[DATE]"
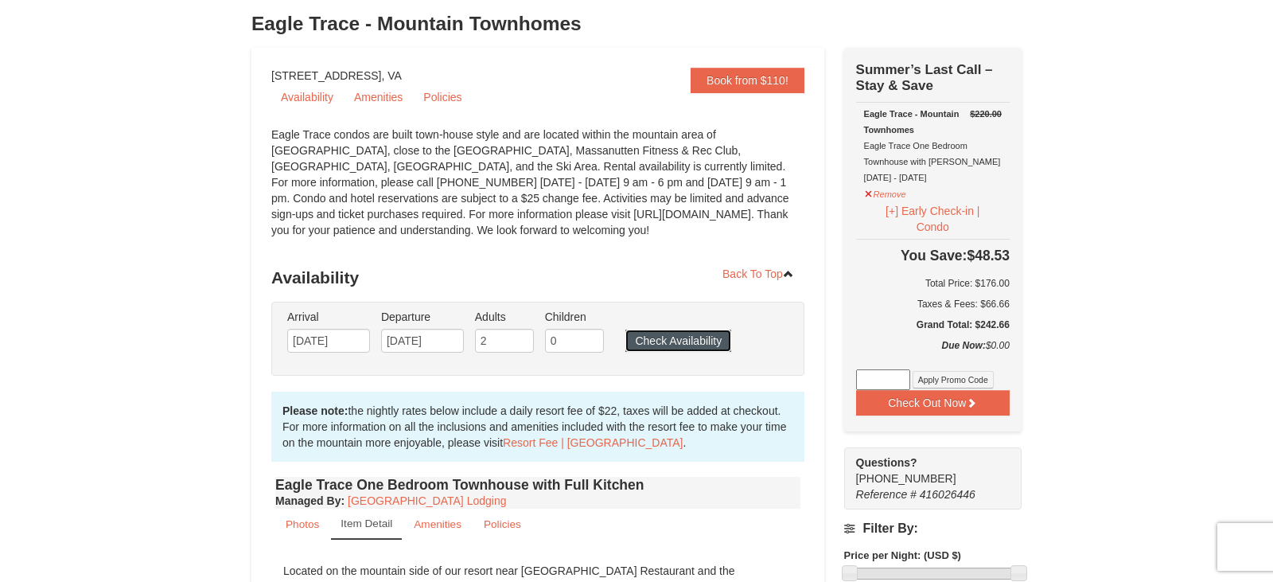
click at [663, 345] on button "Check Availability" at bounding box center [678, 340] width 106 height 22
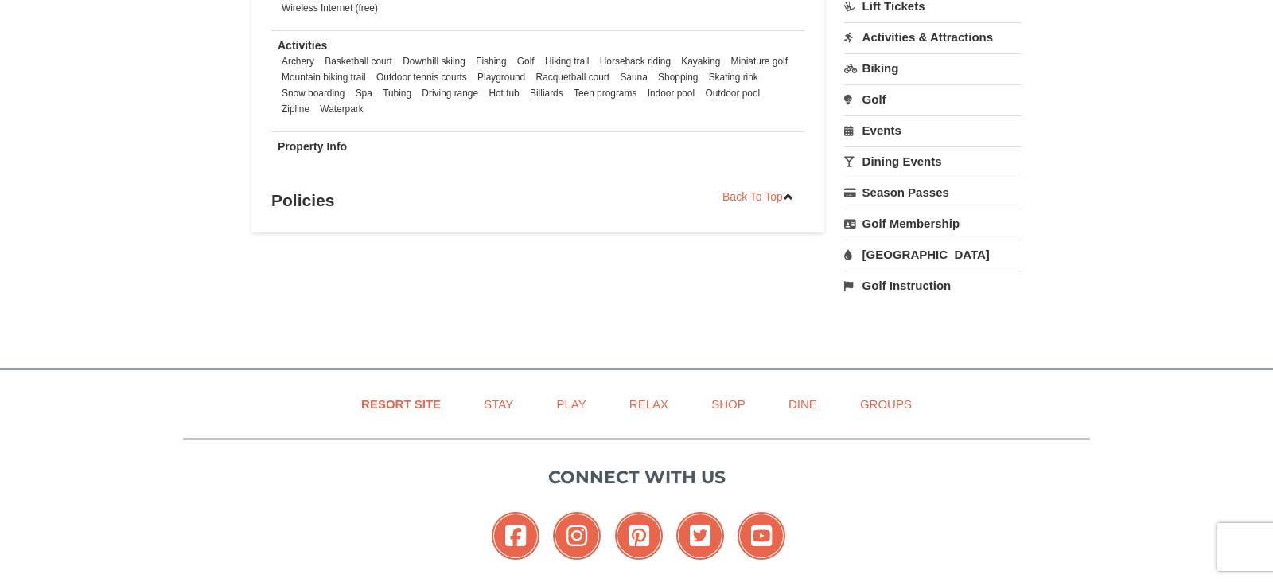
scroll to position [1017, 0]
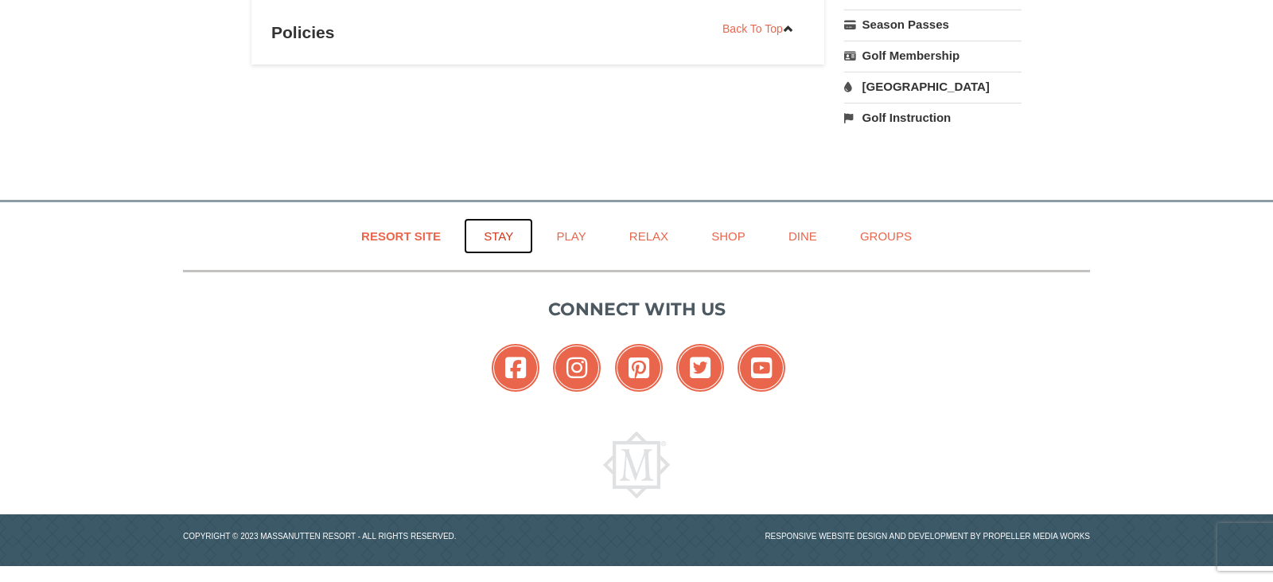
click at [507, 232] on link "Stay" at bounding box center [498, 236] width 69 height 36
